Goal: Information Seeking & Learning: Learn about a topic

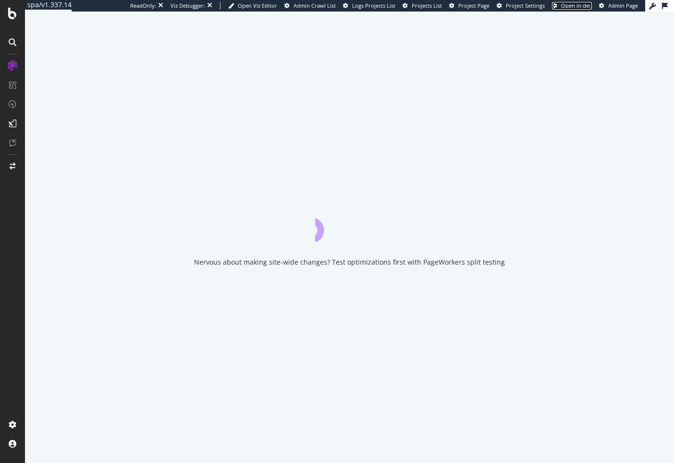
click at [552, 2] on link "Open in dev" at bounding box center [572, 6] width 40 height 8
